Goal: Information Seeking & Learning: Learn about a topic

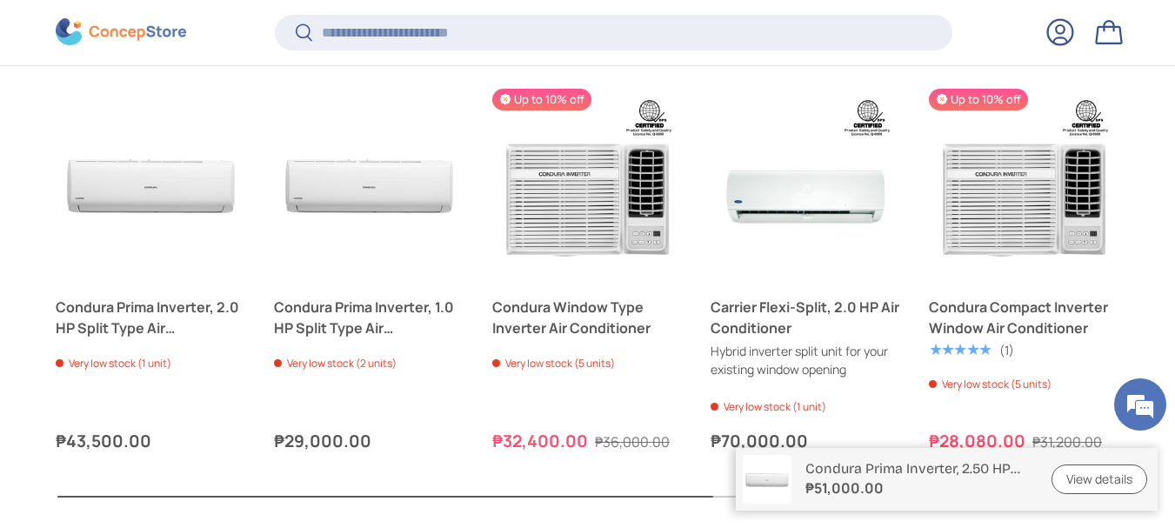
scroll to position [2218, 0]
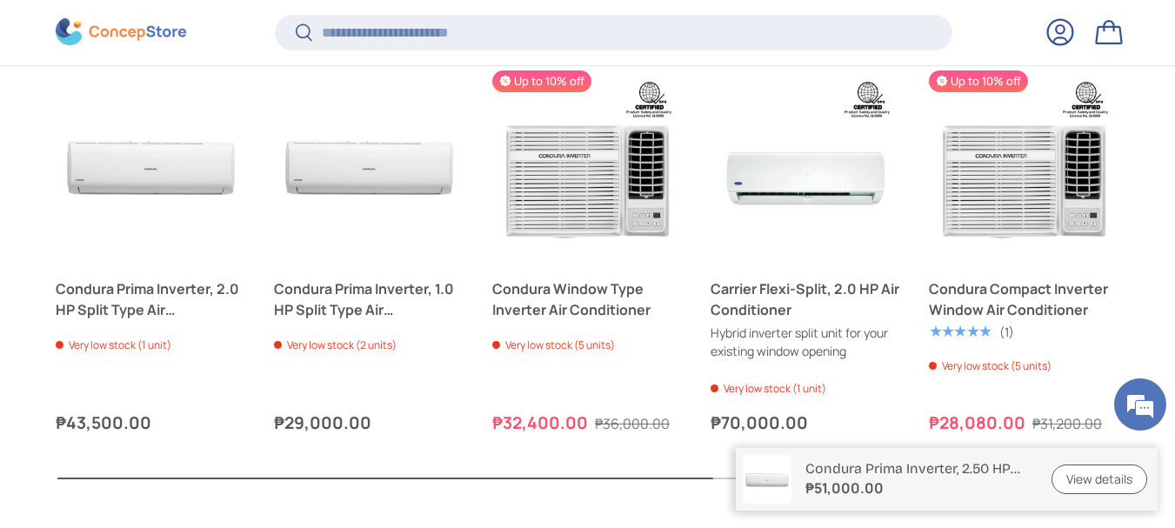
drag, startPoint x: 1180, startPoint y: 77, endPoint x: 1178, endPoint y: 437, distance: 360.1
click at [1078, 471] on link "View details" at bounding box center [1100, 479] width 96 height 30
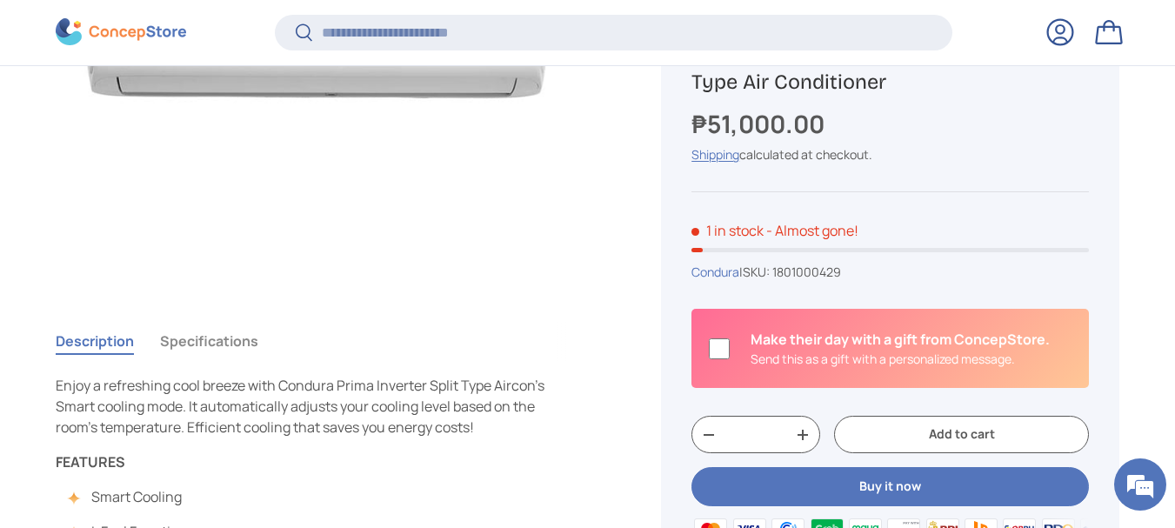
scroll to position [481, 0]
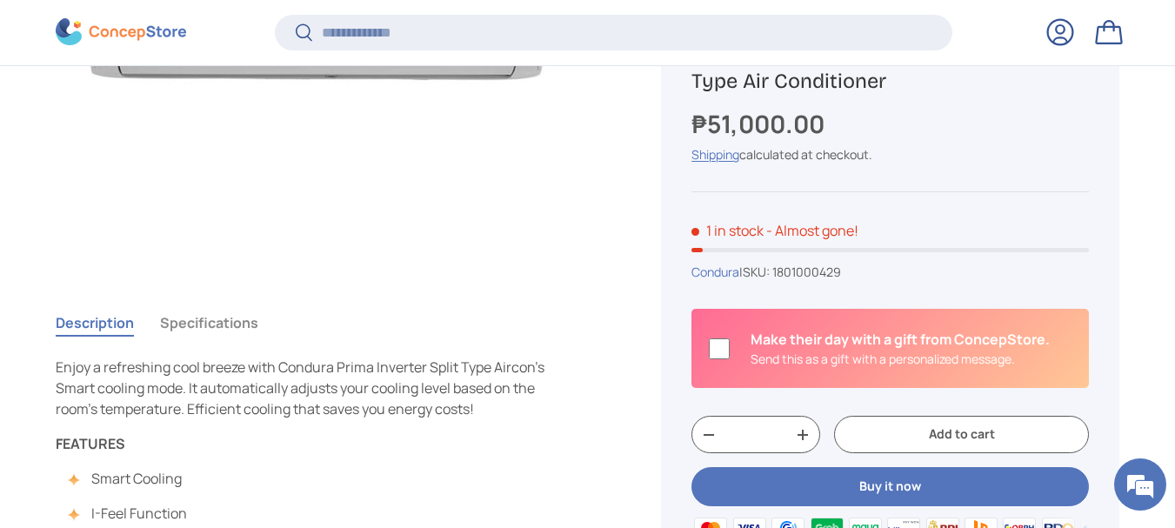
click at [215, 331] on button "Specifications" at bounding box center [209, 323] width 98 height 40
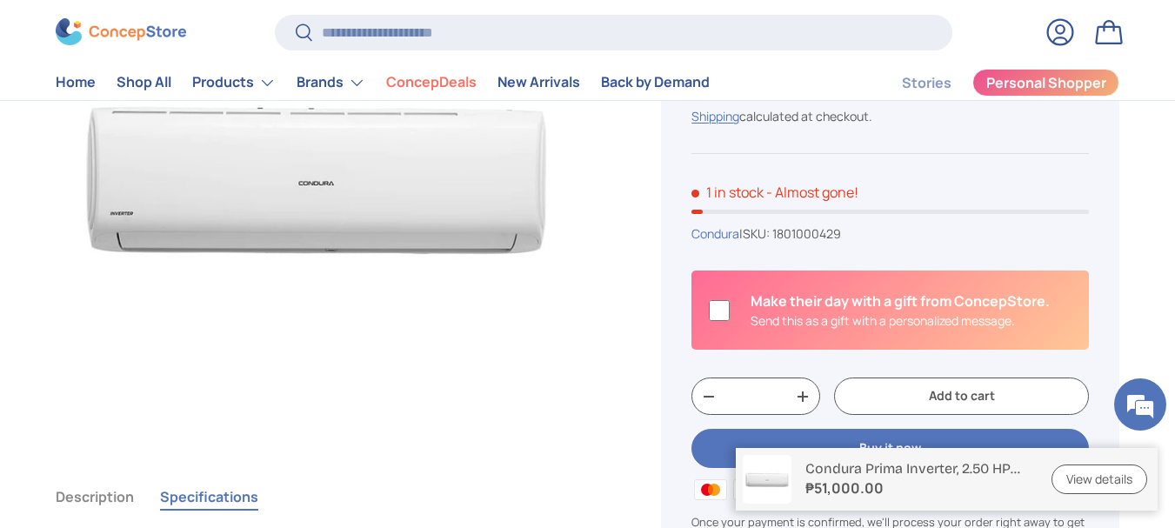
scroll to position [0, 0]
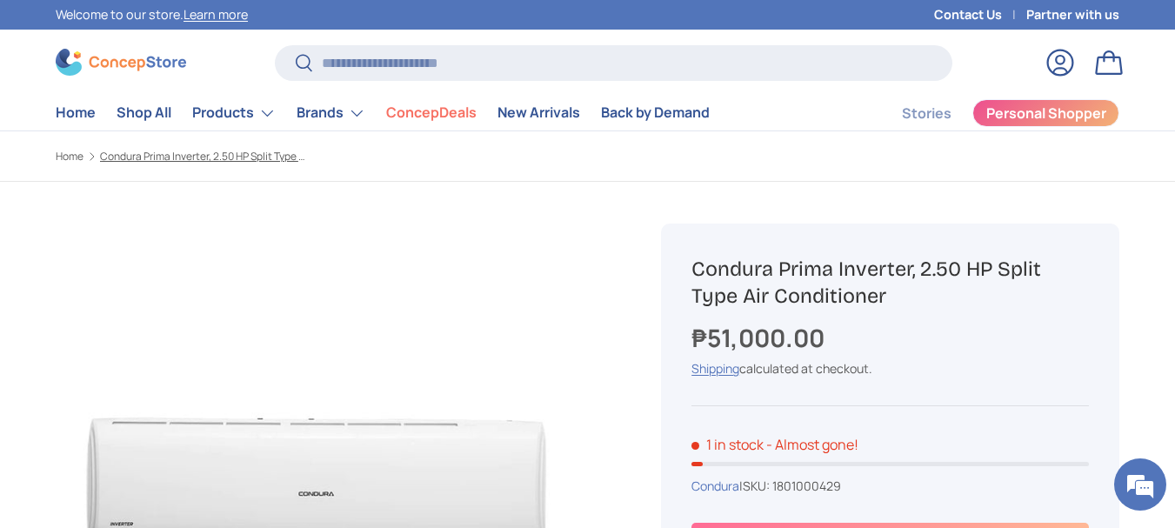
click at [189, 153] on link "Condura Prima Inverter, 2.50 HP Split Type Air Conditioner" at bounding box center [204, 156] width 209 height 10
